Goal: Navigation & Orientation: Find specific page/section

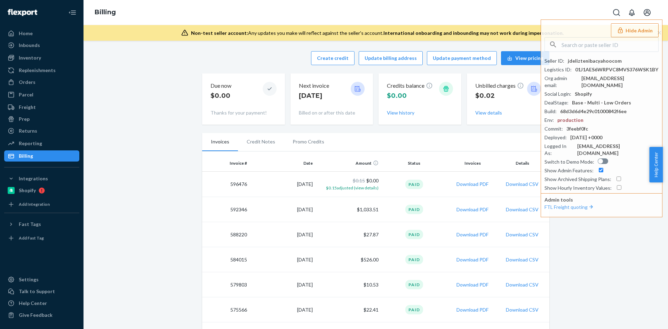
click at [603, 48] on input "text" at bounding box center [609, 45] width 97 height 14
paste input "logisticsuniventengineeringcom"
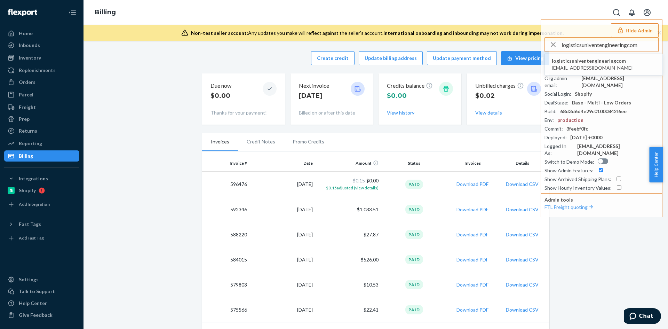
type input "logisticsuniventengineeringcom"
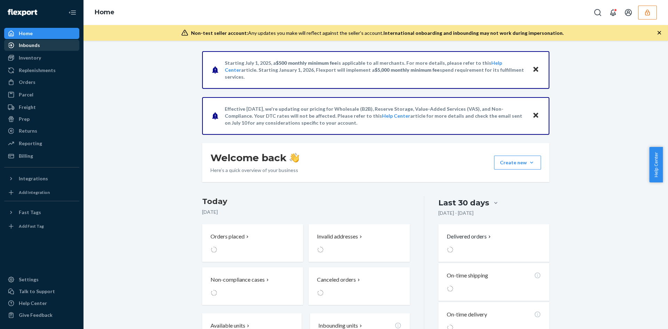
click at [31, 50] on link "Inbounds" at bounding box center [41, 45] width 75 height 11
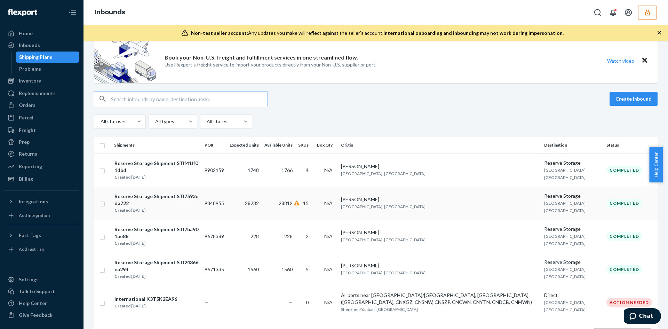
scroll to position [45, 0]
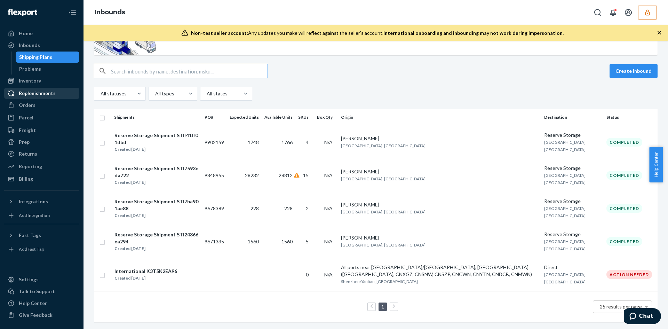
click at [29, 92] on div "Replenishments" at bounding box center [37, 93] width 37 height 7
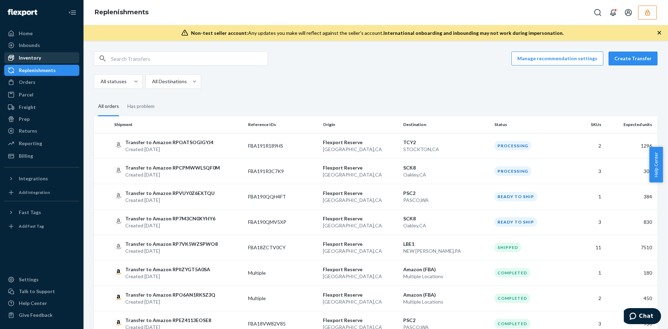
click at [28, 58] on div "Inventory" at bounding box center [30, 57] width 22 height 7
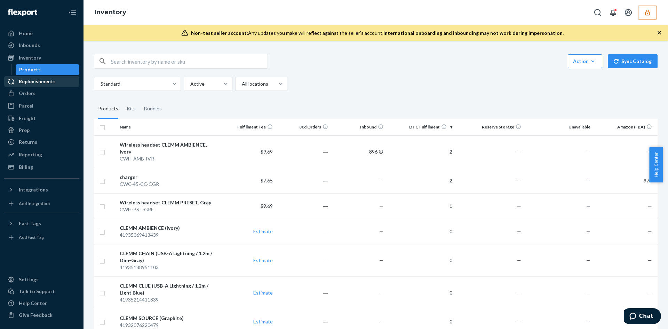
click at [26, 81] on div "Replenishments" at bounding box center [37, 81] width 37 height 7
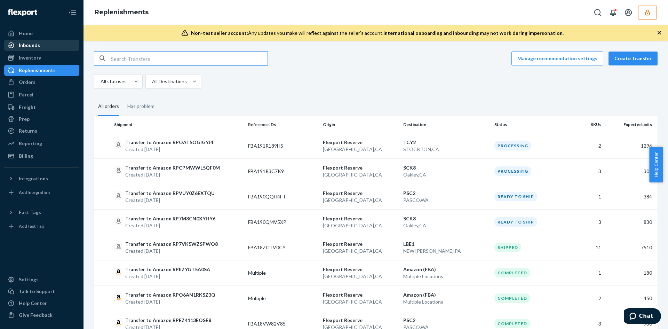
click at [29, 45] on div "Inbounds" at bounding box center [29, 45] width 21 height 7
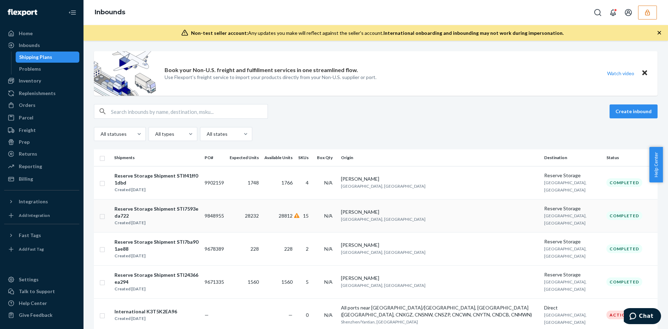
click at [274, 214] on td "28812" at bounding box center [278, 215] width 34 height 33
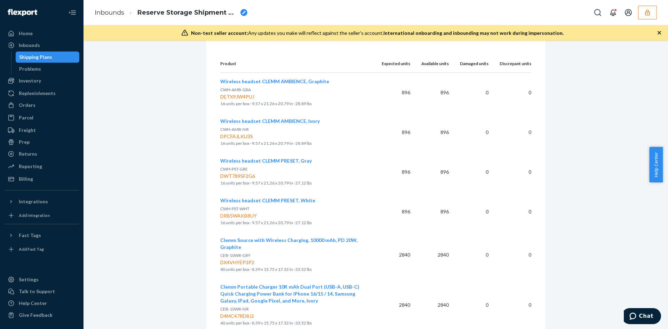
scroll to position [243, 0]
drag, startPoint x: 40, startPoint y: 92, endPoint x: 58, endPoint y: 94, distance: 17.8
click at [40, 92] on div "Replenishments" at bounding box center [37, 93] width 37 height 7
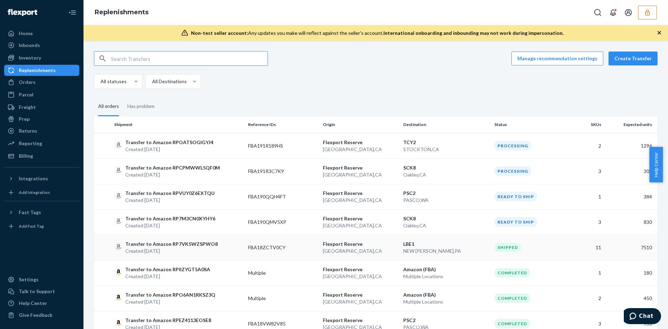
click at [449, 248] on p "NEW STANTON , PA" at bounding box center [446, 250] width 86 height 7
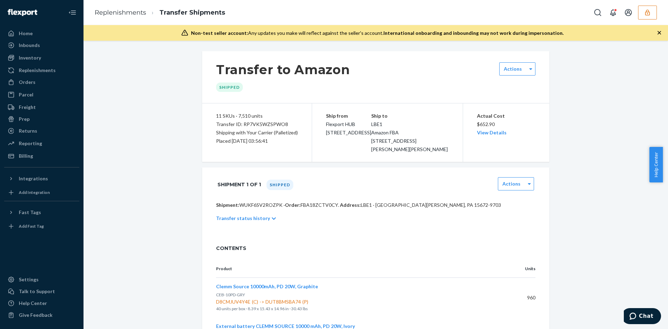
drag, startPoint x: 40, startPoint y: 70, endPoint x: 317, endPoint y: 152, distance: 289.0
click at [40, 70] on div "Replenishments" at bounding box center [37, 70] width 37 height 7
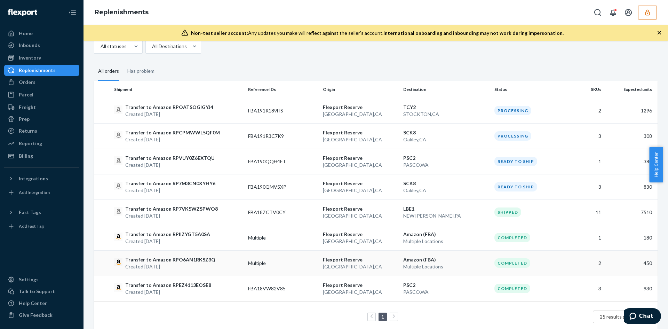
scroll to position [45, 0]
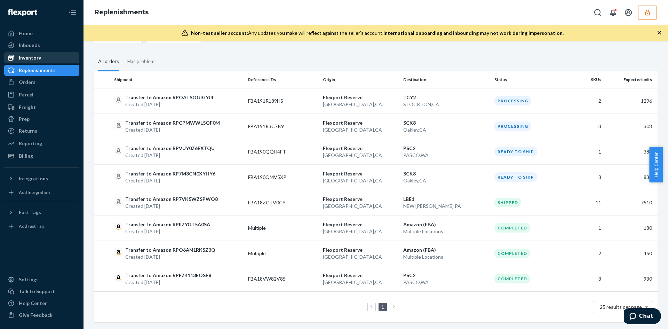
click at [26, 60] on div "Inventory" at bounding box center [30, 57] width 22 height 7
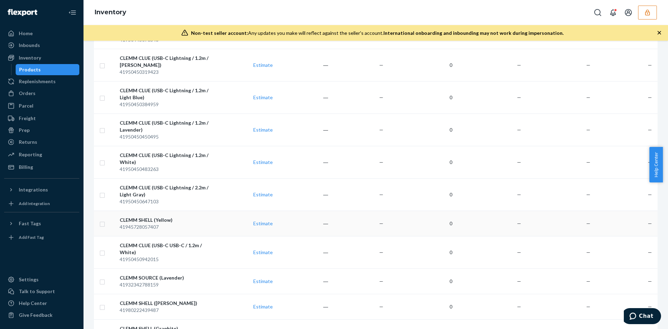
scroll to position [554, 0]
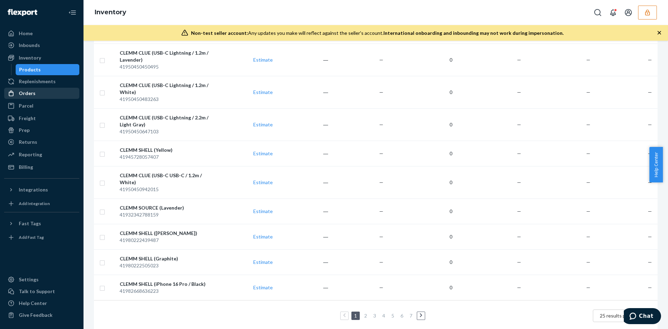
click at [28, 94] on div "Orders" at bounding box center [27, 93] width 17 height 7
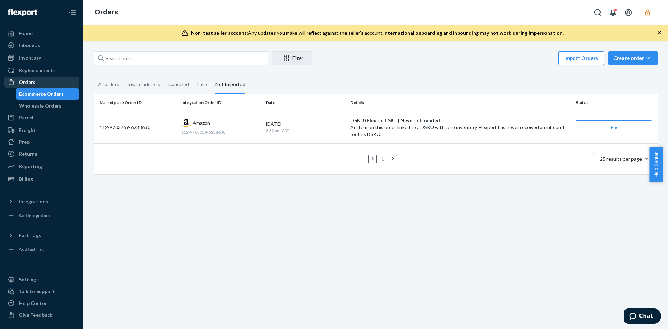
click at [33, 82] on div "Orders" at bounding box center [27, 82] width 17 height 7
click at [34, 45] on div "Inbounds" at bounding box center [29, 45] width 21 height 7
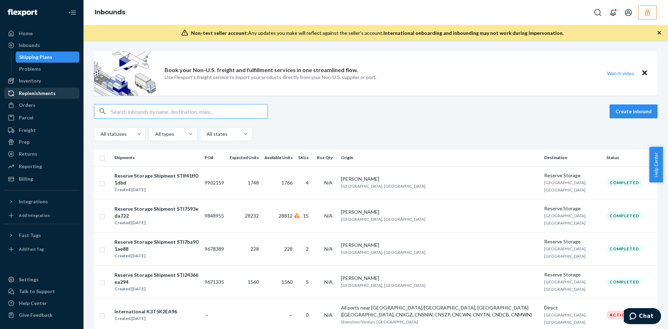
drag, startPoint x: 35, startPoint y: 94, endPoint x: 43, endPoint y: 95, distance: 8.2
click at [35, 94] on div "Replenishments" at bounding box center [37, 93] width 37 height 7
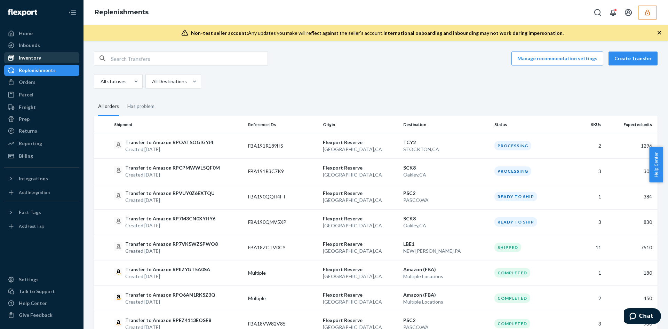
click at [33, 59] on div "Inventory" at bounding box center [30, 57] width 22 height 7
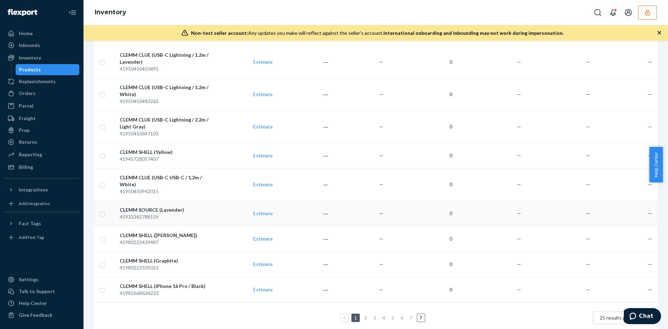
scroll to position [554, 0]
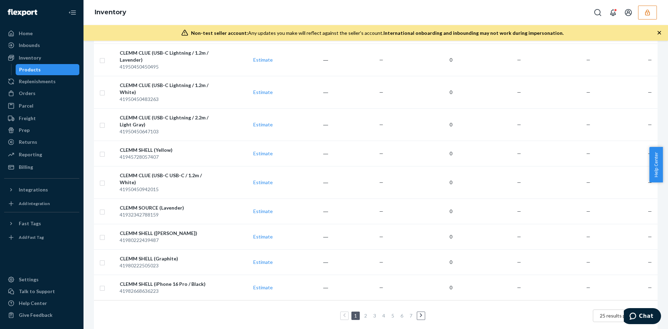
click at [362, 311] on li "2" at bounding box center [365, 315] width 6 height 8
click at [364, 312] on link "2" at bounding box center [366, 315] width 6 height 6
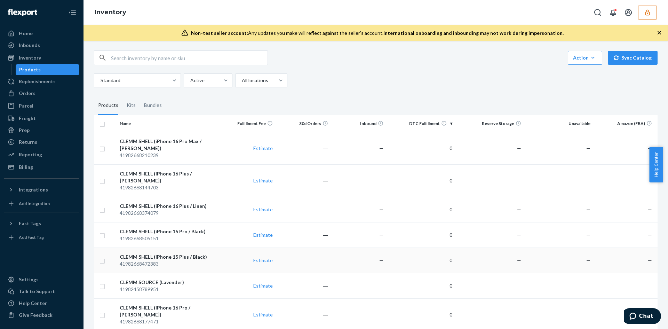
scroll to position [0, 0]
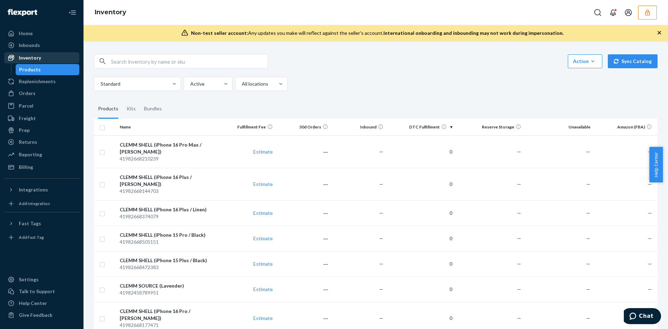
click at [31, 60] on div "Inventory" at bounding box center [30, 57] width 22 height 7
click at [36, 57] on div "Inventory" at bounding box center [30, 57] width 22 height 7
click at [35, 48] on div "Inbounds" at bounding box center [29, 45] width 21 height 7
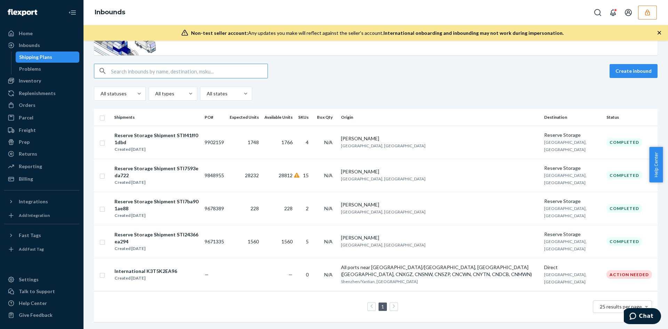
scroll to position [45, 0]
click at [44, 93] on div "Replenishments" at bounding box center [37, 93] width 37 height 7
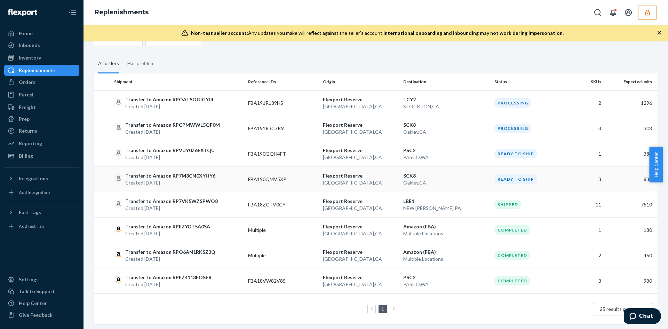
scroll to position [45, 0]
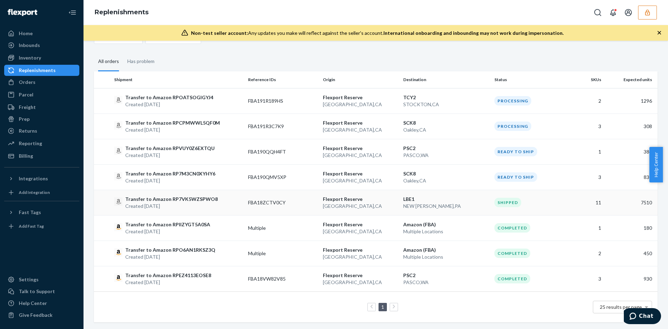
click at [444, 198] on p "LBE1" at bounding box center [446, 198] width 86 height 7
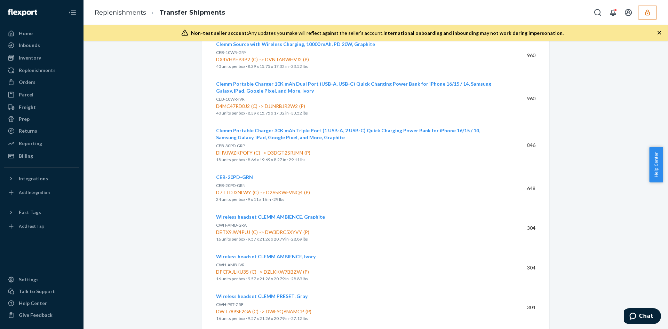
scroll to position [439, 0]
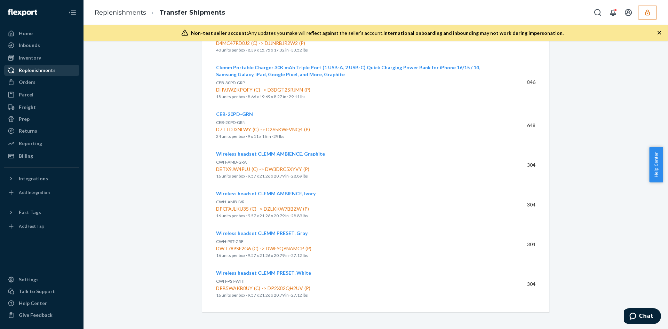
click at [41, 71] on div "Replenishments" at bounding box center [37, 70] width 37 height 7
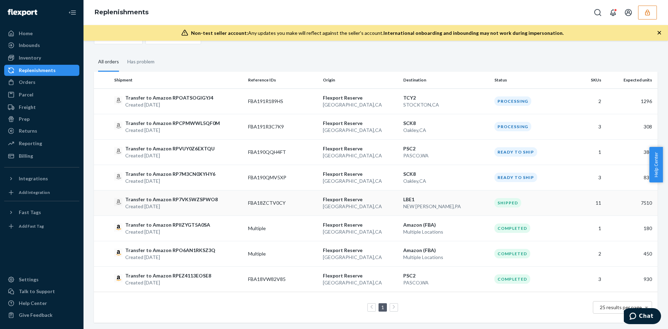
scroll to position [45, 0]
drag, startPoint x: 23, startPoint y: 56, endPoint x: 70, endPoint y: 45, distance: 48.6
click at [23, 56] on div "Inventory" at bounding box center [30, 57] width 22 height 7
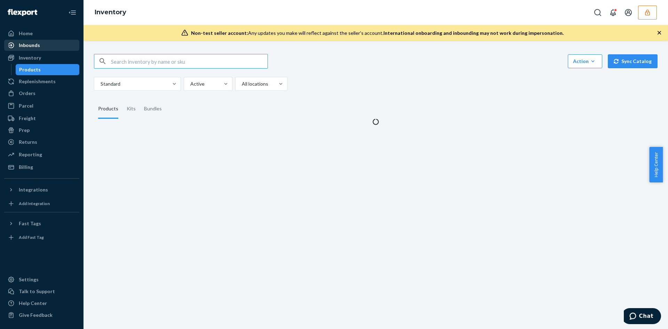
click at [28, 44] on div "Inbounds" at bounding box center [29, 45] width 21 height 7
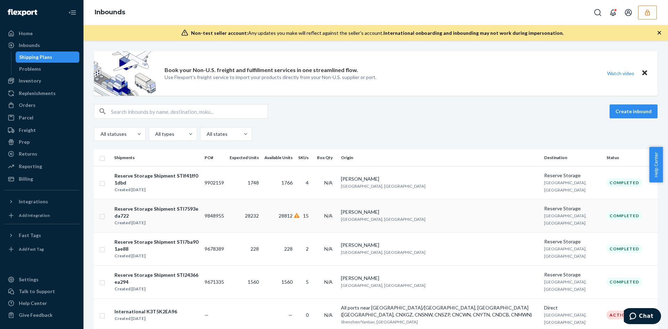
scroll to position [35, 0]
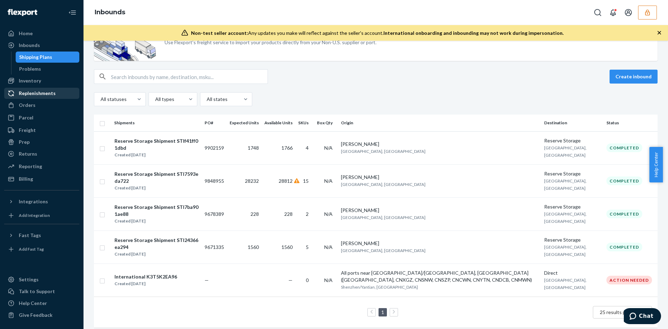
drag, startPoint x: 32, startPoint y: 92, endPoint x: 74, endPoint y: 90, distance: 41.8
click at [33, 92] on div "Replenishments" at bounding box center [37, 93] width 37 height 7
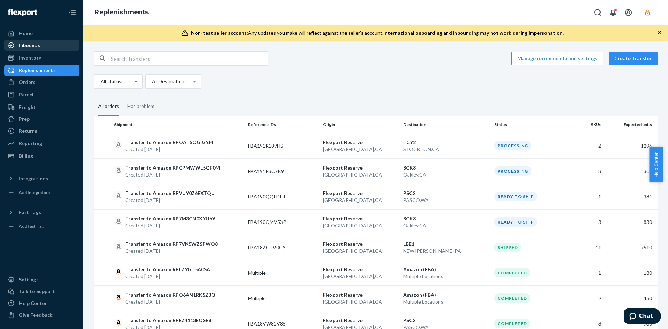
click at [31, 45] on div "Inbounds" at bounding box center [29, 45] width 21 height 7
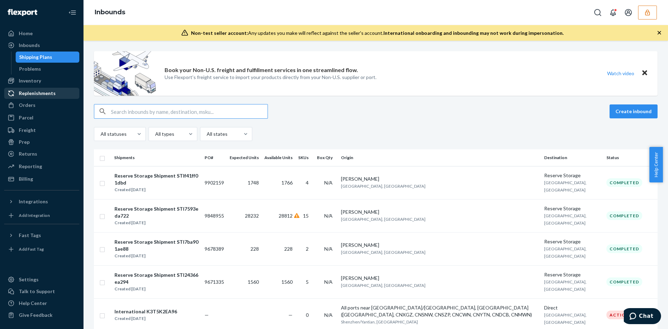
click at [41, 96] on div "Replenishments" at bounding box center [37, 93] width 37 height 7
